Goal: Register for event/course

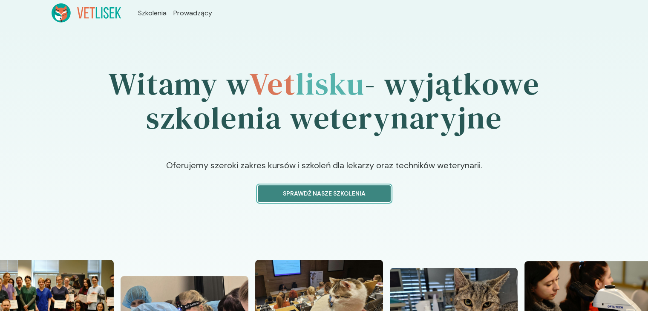
click at [329, 190] on p "Sprawdź nasze szkolenia" at bounding box center [324, 193] width 119 height 9
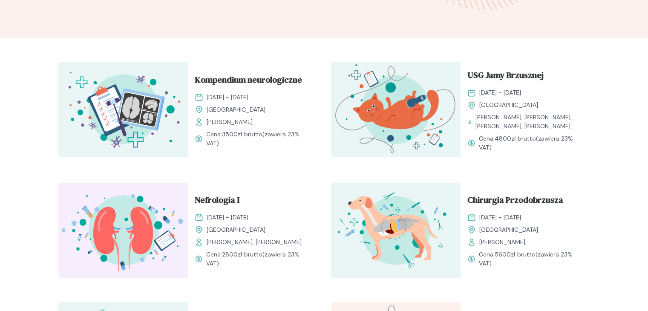
scroll to position [298, 0]
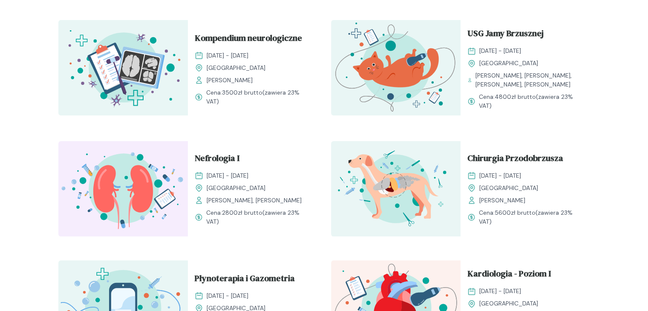
click at [136, 189] on img at bounding box center [123, 188] width 130 height 95
click at [213, 161] on span "Nefrologia I" at bounding box center [217, 160] width 45 height 16
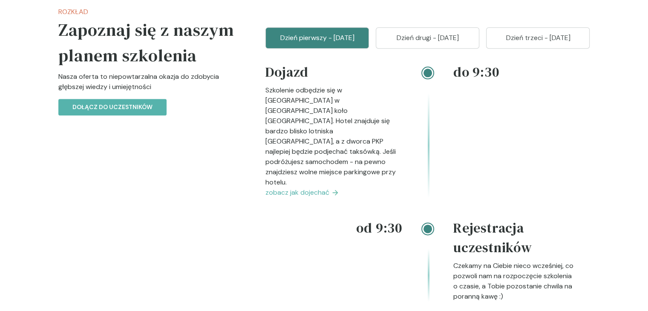
scroll to position [1023, 0]
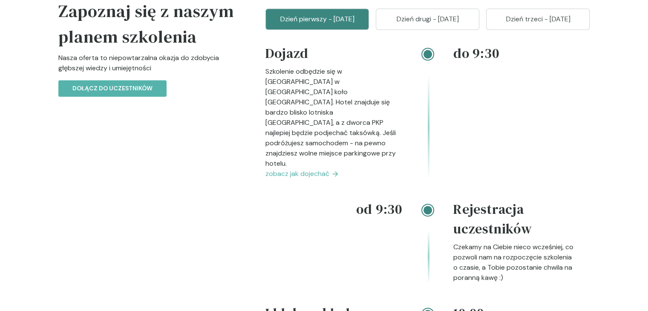
scroll to position [298, 0]
